Goal: Transaction & Acquisition: Purchase product/service

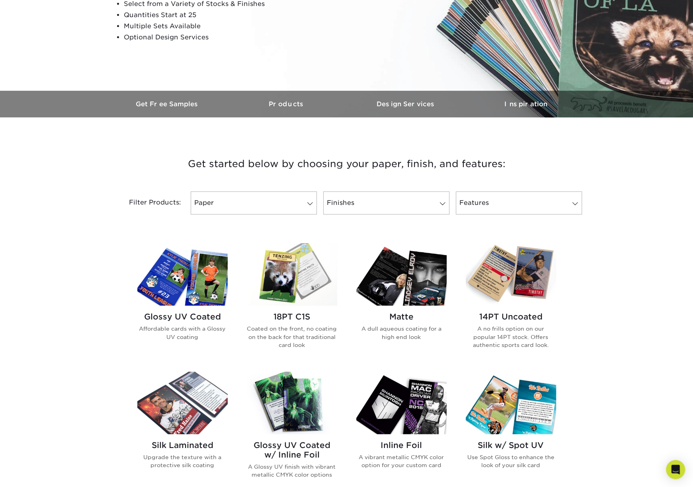
scroll to position [279, 0]
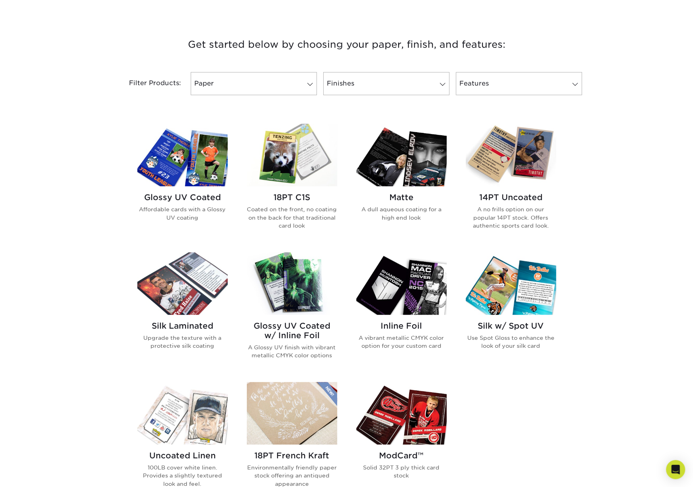
click at [297, 299] on img at bounding box center [292, 283] width 90 height 63
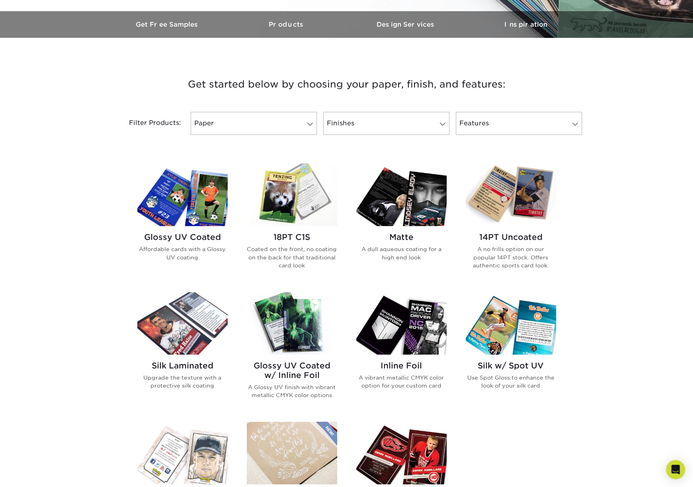
scroll to position [358, 0]
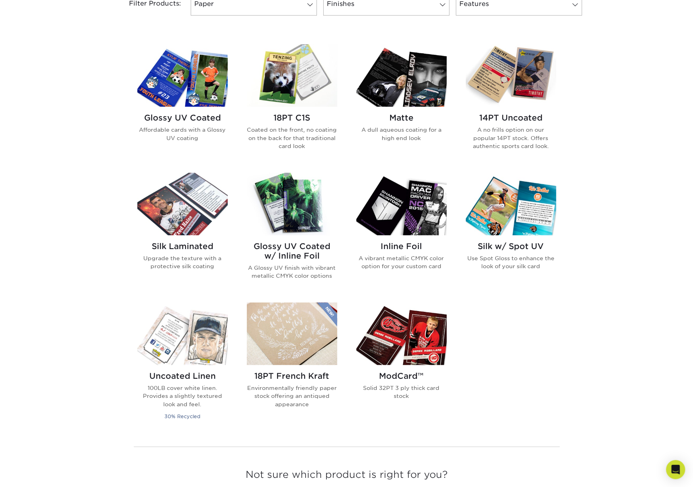
click at [413, 200] on img at bounding box center [401, 204] width 90 height 63
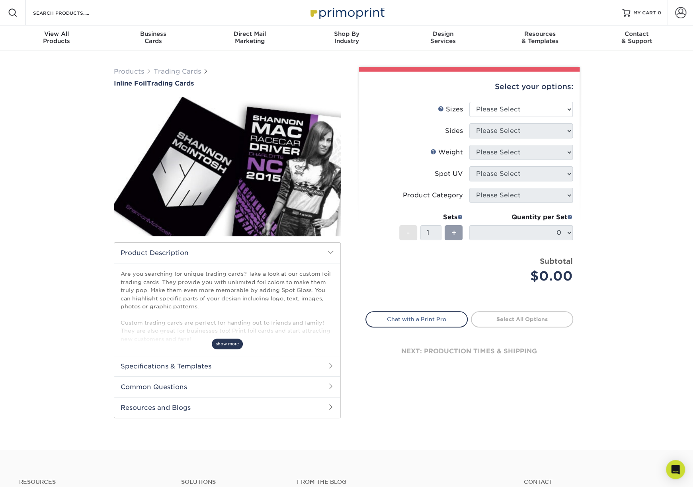
click at [232, 344] on span "show more" at bounding box center [227, 344] width 31 height 11
